Goal: Find specific page/section: Find specific page/section

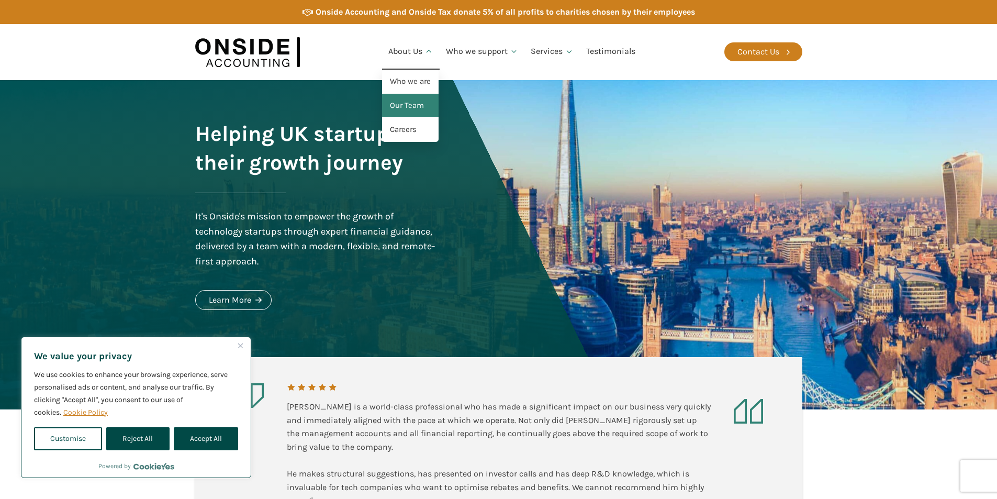
click at [414, 99] on link "Our Team" at bounding box center [410, 106] width 57 height 24
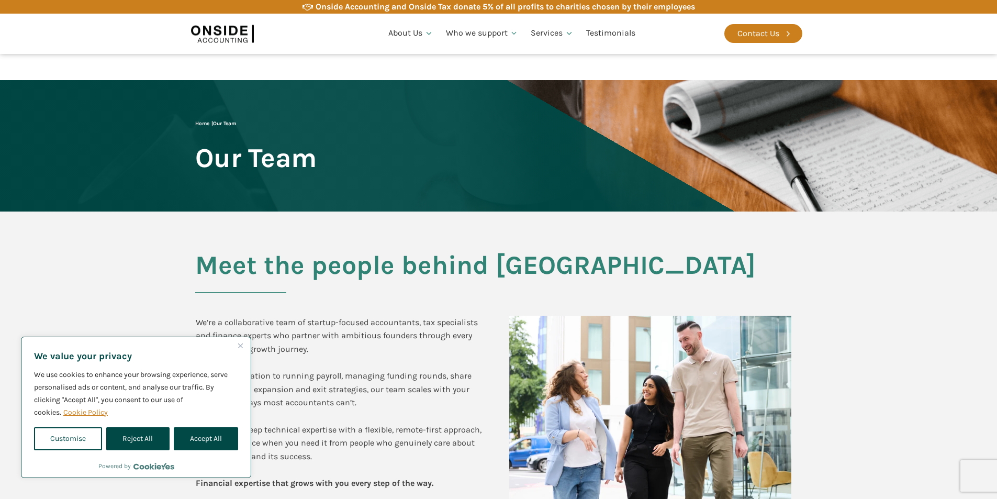
scroll to position [209, 0]
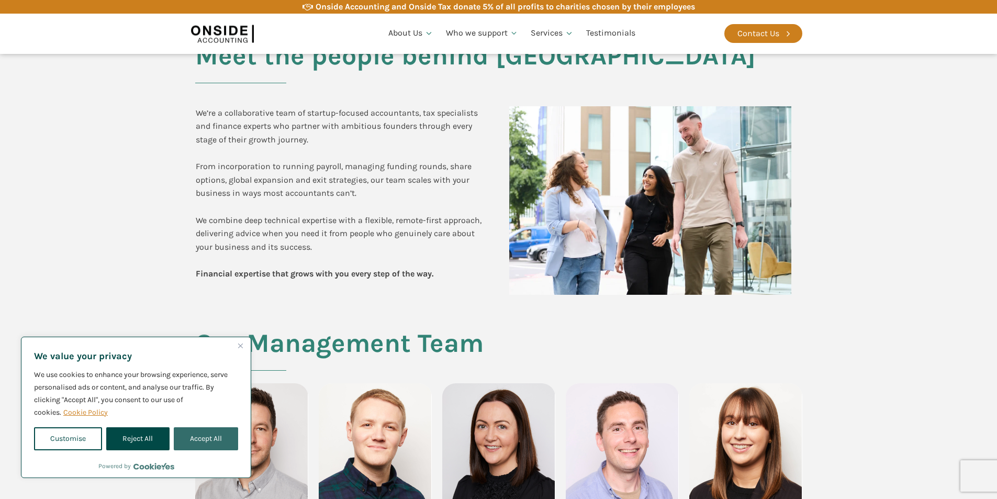
click at [200, 436] on button "Accept All" at bounding box center [206, 438] width 64 height 23
checkbox input "true"
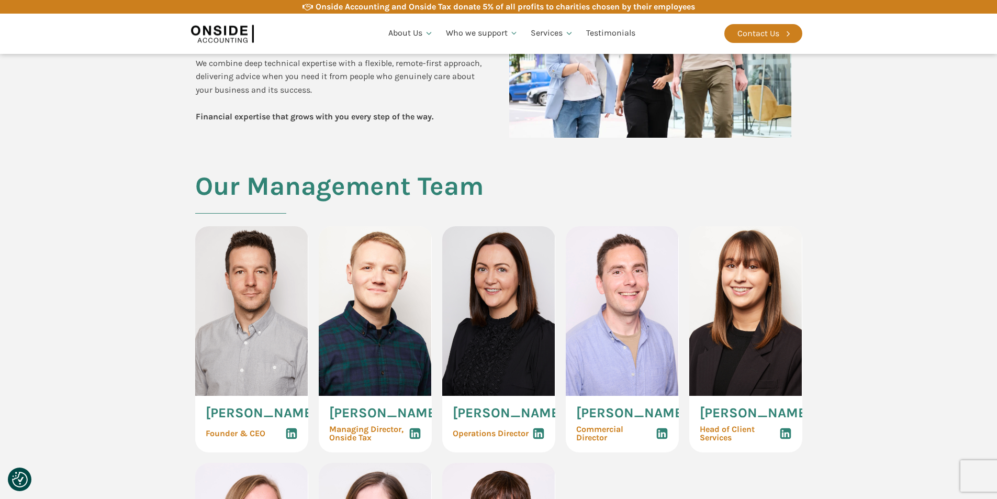
scroll to position [419, 0]
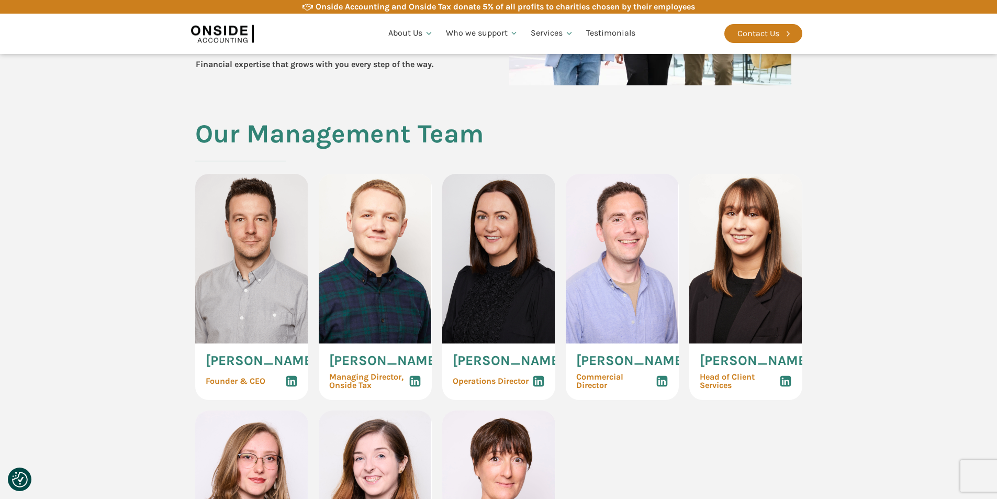
click at [756, 362] on span "[PERSON_NAME]" at bounding box center [755, 361] width 111 height 14
copy span "[PERSON_NAME]"
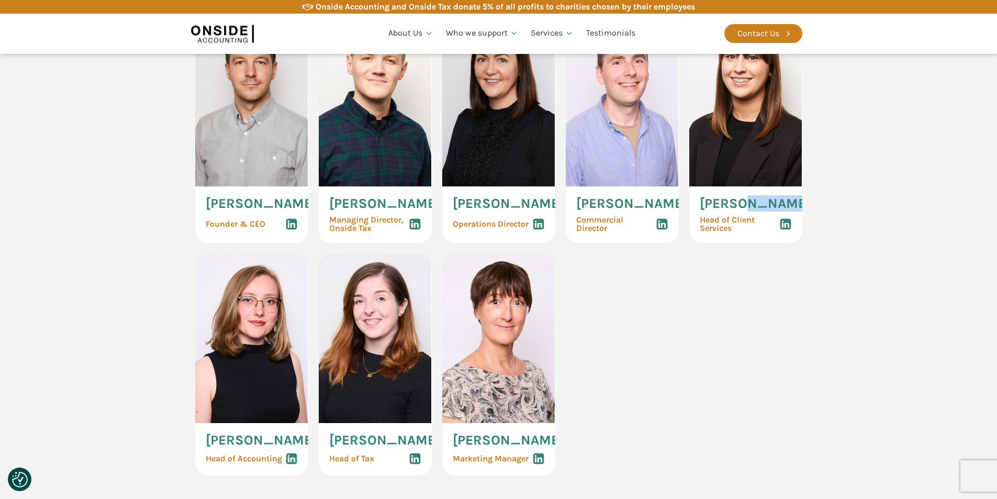
scroll to position [523, 0]
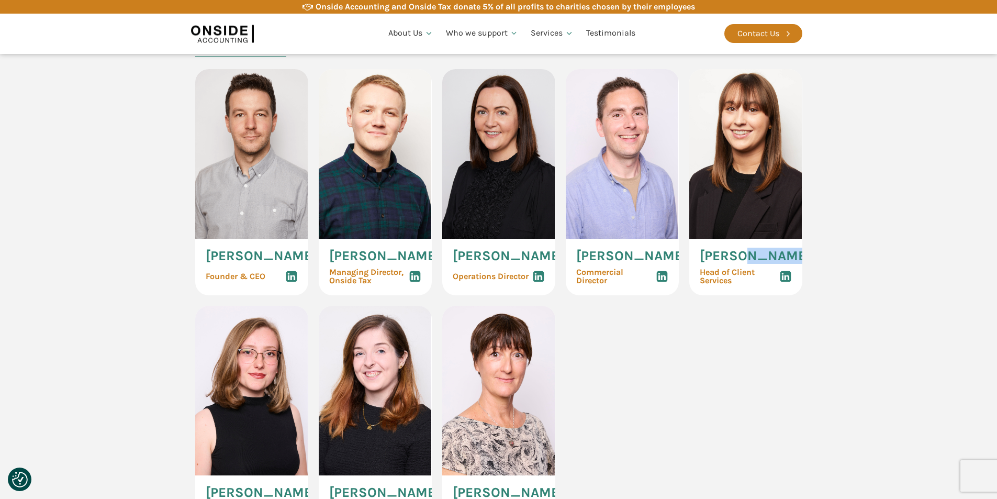
copy span "[PERSON_NAME]"
